Goal: Information Seeking & Learning: Learn about a topic

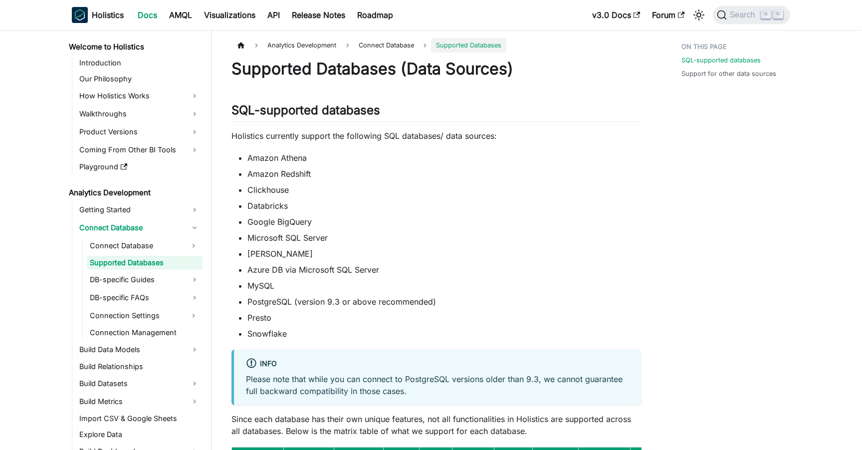
click at [279, 135] on p "Holistics currently support the following SQL databases/ data sources:" at bounding box center [437, 136] width 410 height 12
click at [280, 222] on li "Google BigQuery" at bounding box center [445, 222] width 394 height 12
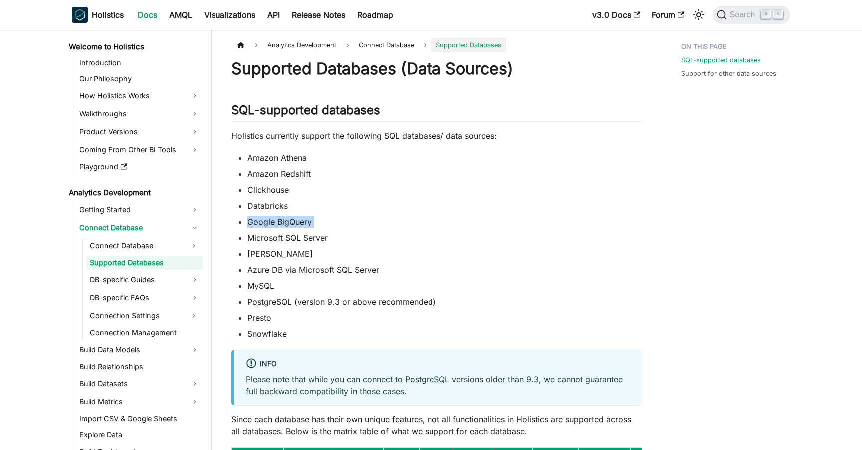
click at [280, 222] on li "Google BigQuery" at bounding box center [445, 222] width 394 height 12
click at [243, 14] on link "Visualizations" at bounding box center [229, 15] width 63 height 16
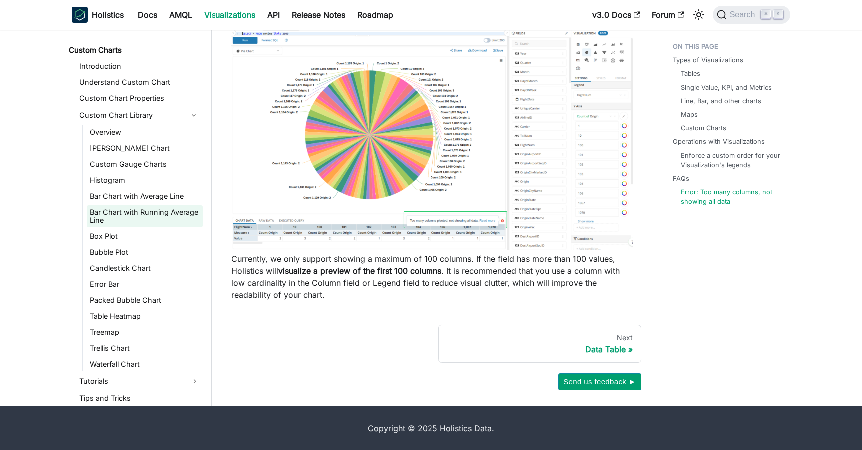
scroll to position [497, 0]
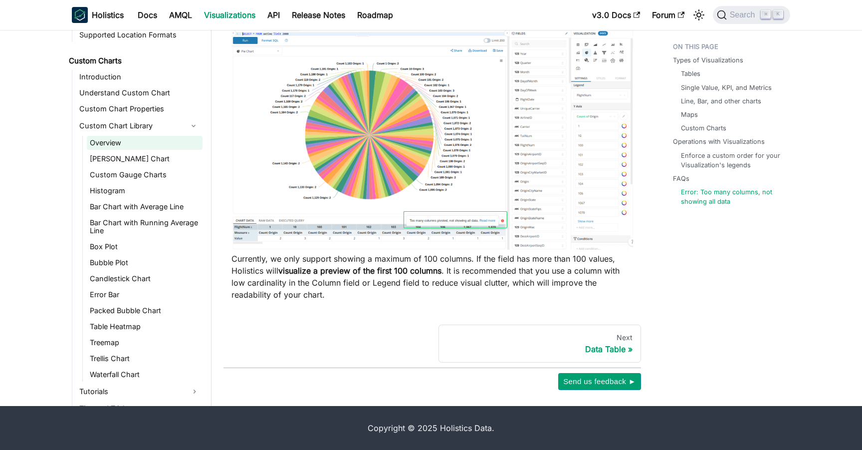
click at [120, 137] on link "Overview" at bounding box center [145, 143] width 116 height 14
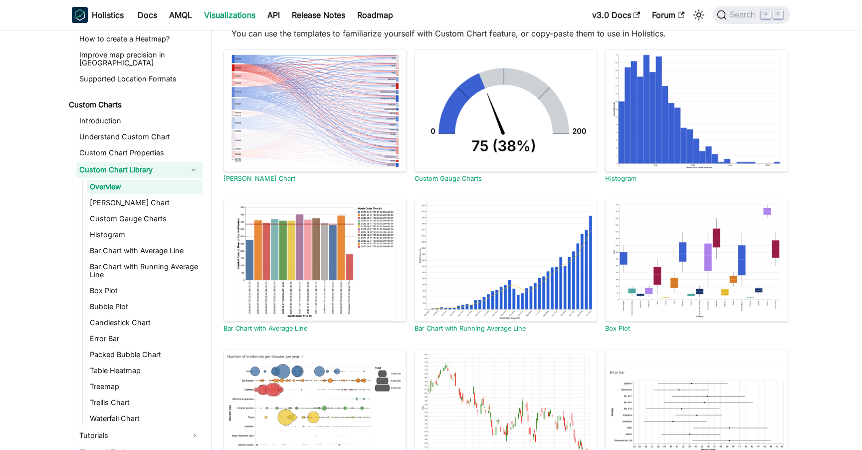
scroll to position [77, 0]
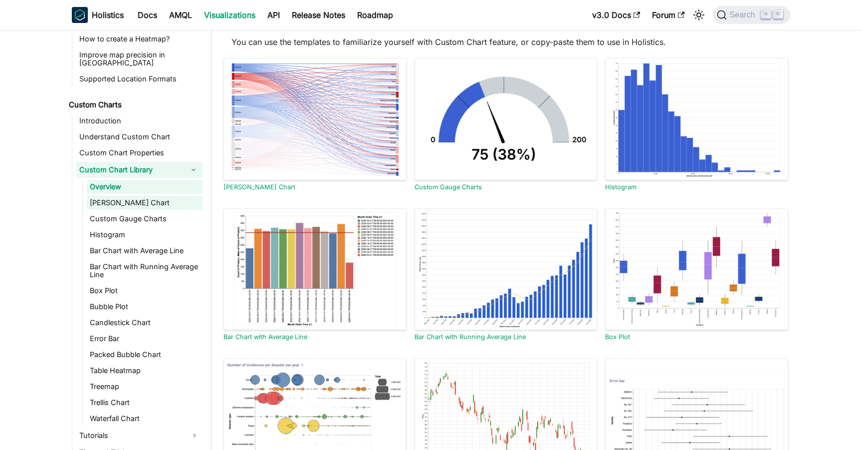
click at [141, 198] on link "[PERSON_NAME] Chart" at bounding box center [145, 203] width 116 height 14
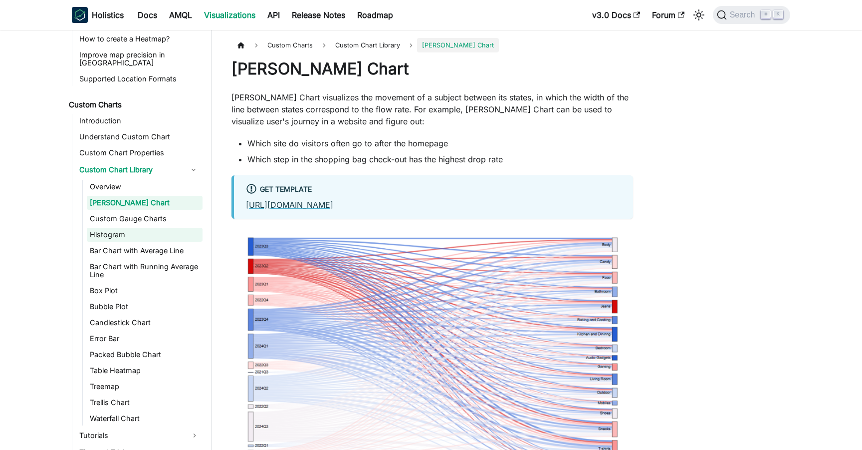
click at [151, 228] on link "Histogram" at bounding box center [145, 235] width 116 height 14
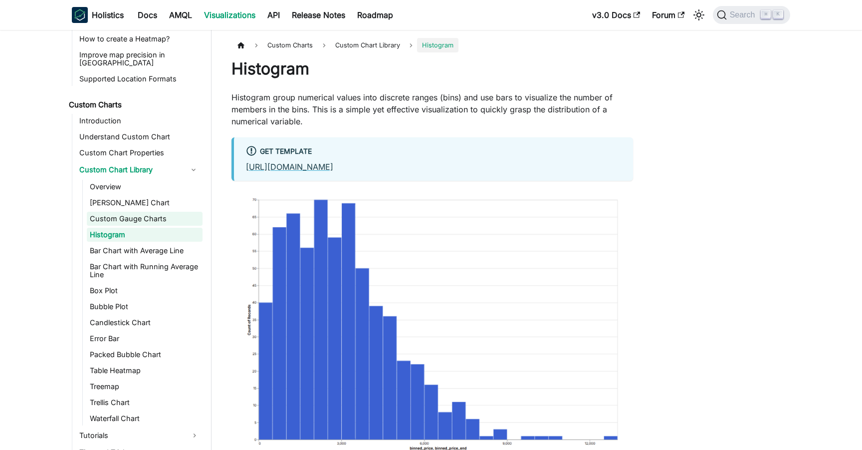
click at [155, 212] on link "Custom Gauge Charts" at bounding box center [145, 219] width 116 height 14
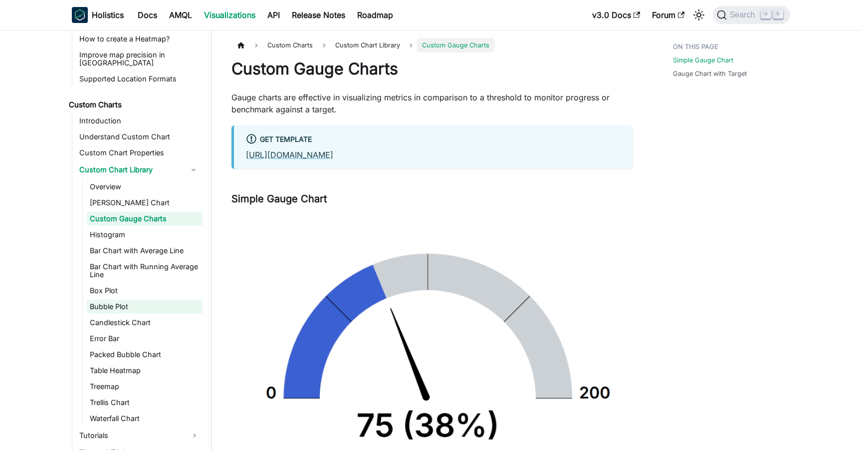
click at [154, 303] on link "Bubble Plot" at bounding box center [145, 306] width 116 height 14
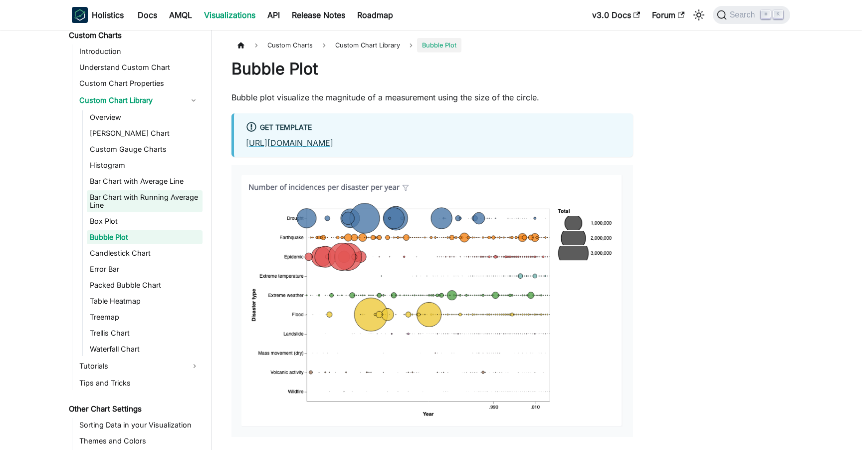
scroll to position [576, 0]
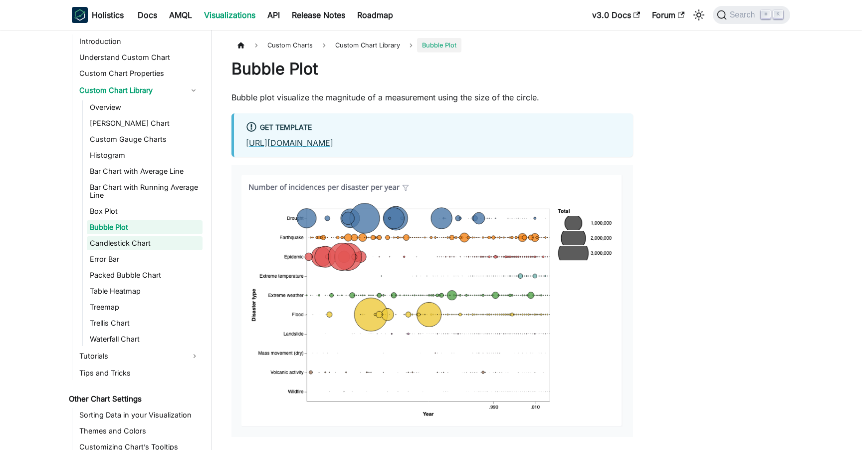
click at [148, 239] on link "Candlestick Chart" at bounding box center [145, 243] width 116 height 14
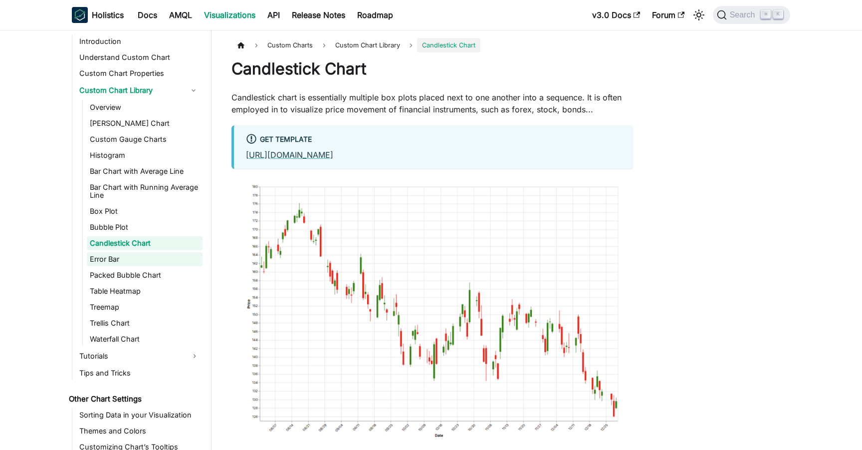
click at [142, 252] on link "Error Bar" at bounding box center [145, 259] width 116 height 14
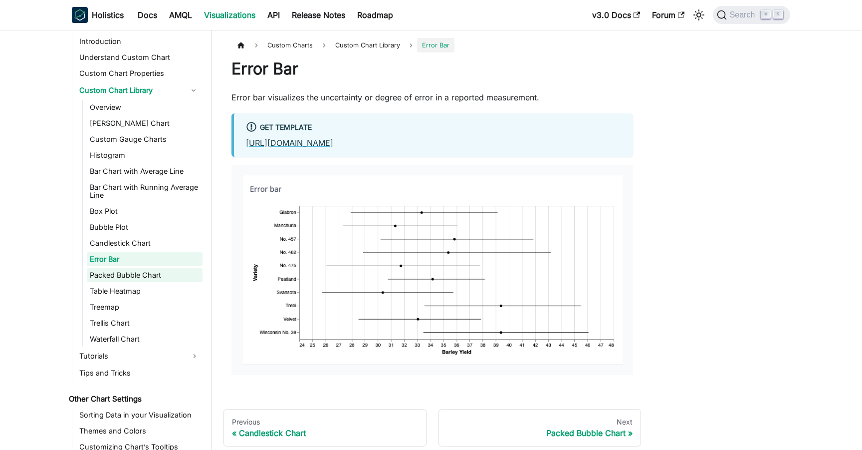
click at [141, 272] on link "Packed Bubble Chart" at bounding box center [145, 275] width 116 height 14
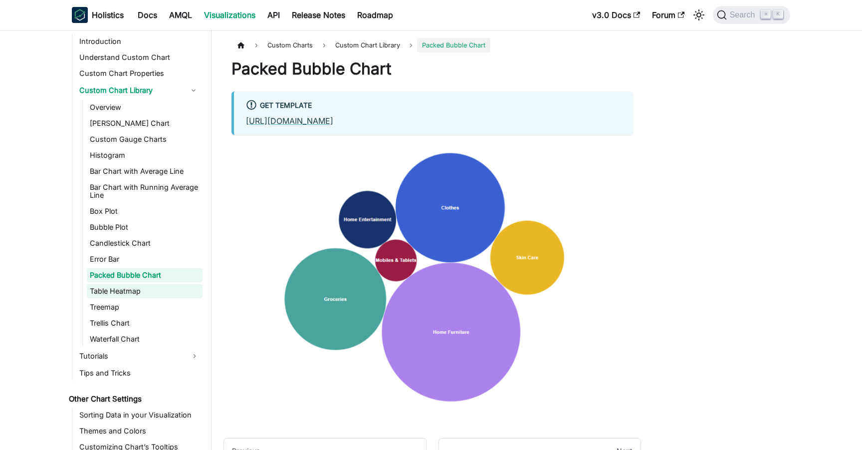
click at [136, 289] on link "Table Heatmap" at bounding box center [145, 291] width 116 height 14
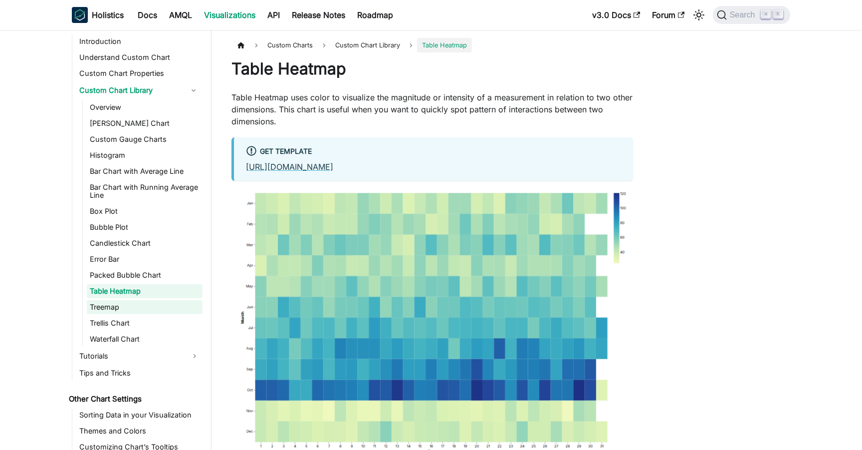
click at [134, 300] on link "Treemap" at bounding box center [145, 307] width 116 height 14
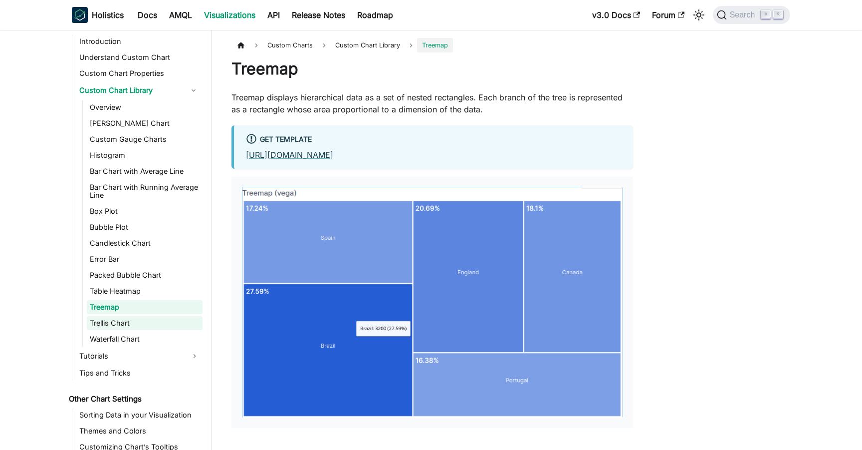
click at [131, 316] on link "Trellis Chart" at bounding box center [145, 323] width 116 height 14
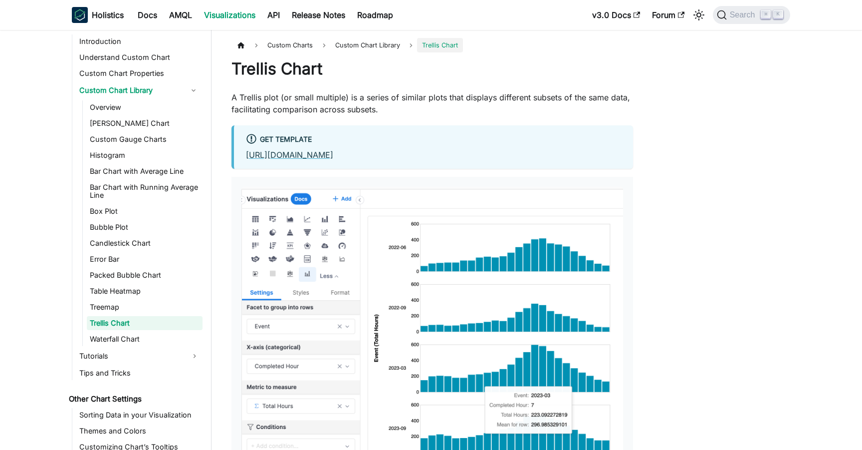
click at [128, 338] on ul "Introduction Understand Custom Chart Custom Chart Properties Custom Chart Libra…" at bounding box center [137, 206] width 131 height 345
click at [129, 332] on link "Waterfall Chart" at bounding box center [145, 339] width 116 height 14
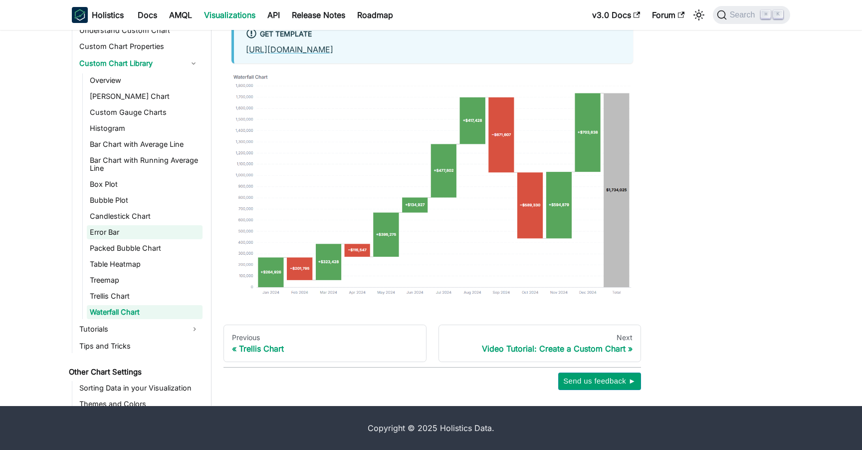
scroll to position [558, 0]
click at [103, 322] on link "Tutorials" at bounding box center [139, 330] width 126 height 16
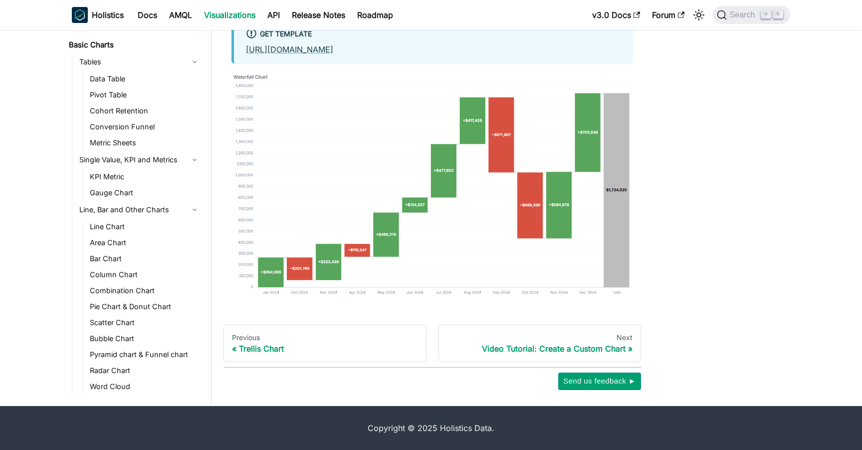
scroll to position [0, 0]
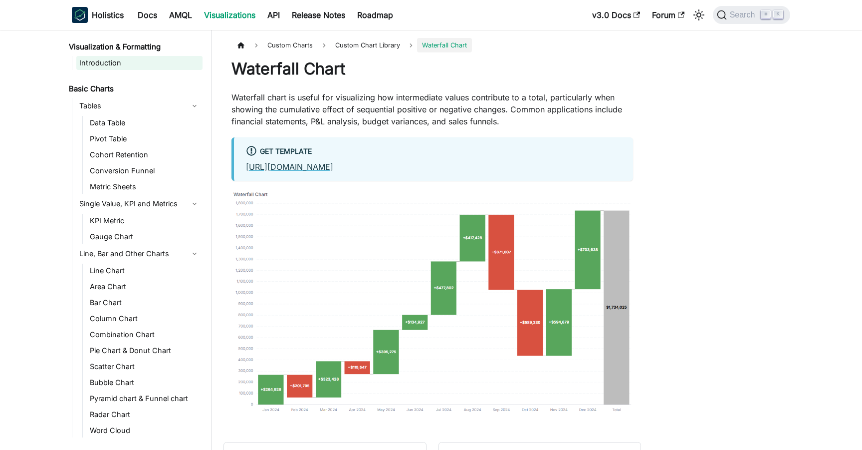
click at [124, 62] on link "Introduction" at bounding box center [139, 63] width 126 height 14
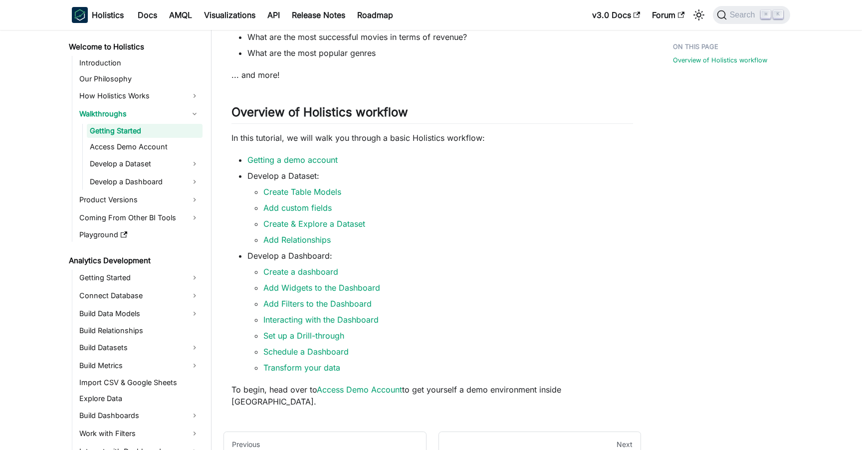
scroll to position [119, 0]
